Goal: Task Accomplishment & Management: Use online tool/utility

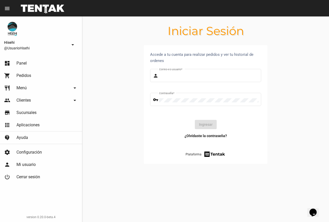
type input "UsuarioHisehi"
click at [30, 65] on link "dashboard Panel" at bounding box center [41, 63] width 82 height 12
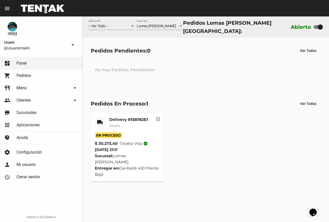
click at [124, 123] on mat-card-subtitle "Hisehi" at bounding box center [128, 125] width 39 height 5
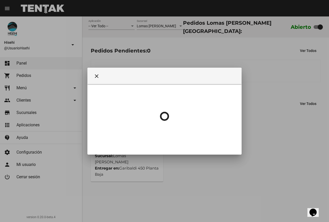
click at [136, 121] on div at bounding box center [165, 116] width 142 height 64
click at [136, 119] on div at bounding box center [165, 116] width 142 height 64
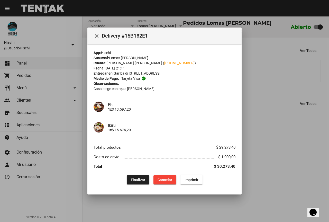
click at [137, 182] on span "Finalizar" at bounding box center [138, 180] width 14 height 4
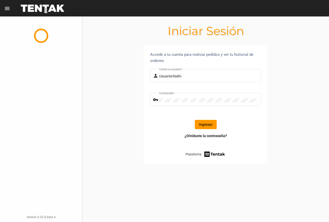
click at [204, 122] on button "Ingresar" at bounding box center [206, 124] width 22 height 9
